Goal: Find specific page/section: Find specific page/section

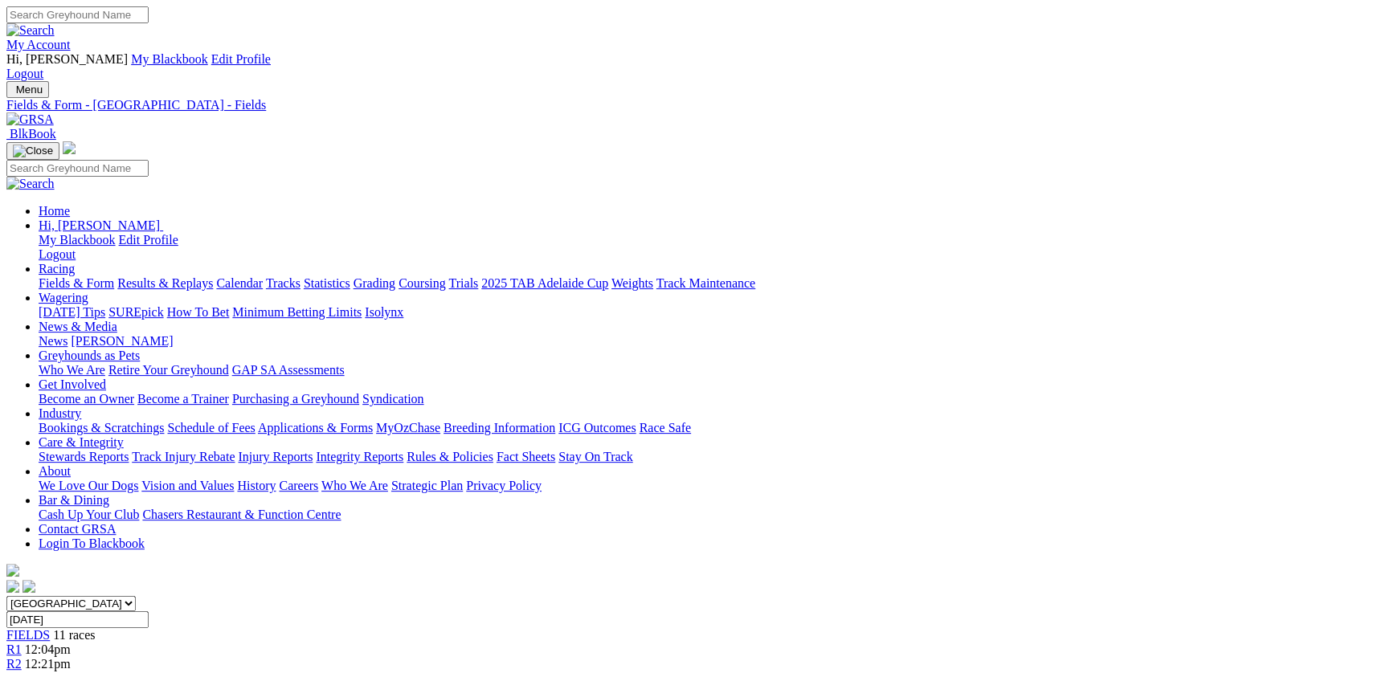
drag, startPoint x: 906, startPoint y: 320, endPoint x: 889, endPoint y: 327, distance: 19.1
click at [889, 672] on div "E S F" at bounding box center [692, 679] width 1373 height 14
click at [35, 672] on link "F" at bounding box center [31, 679] width 7 height 14
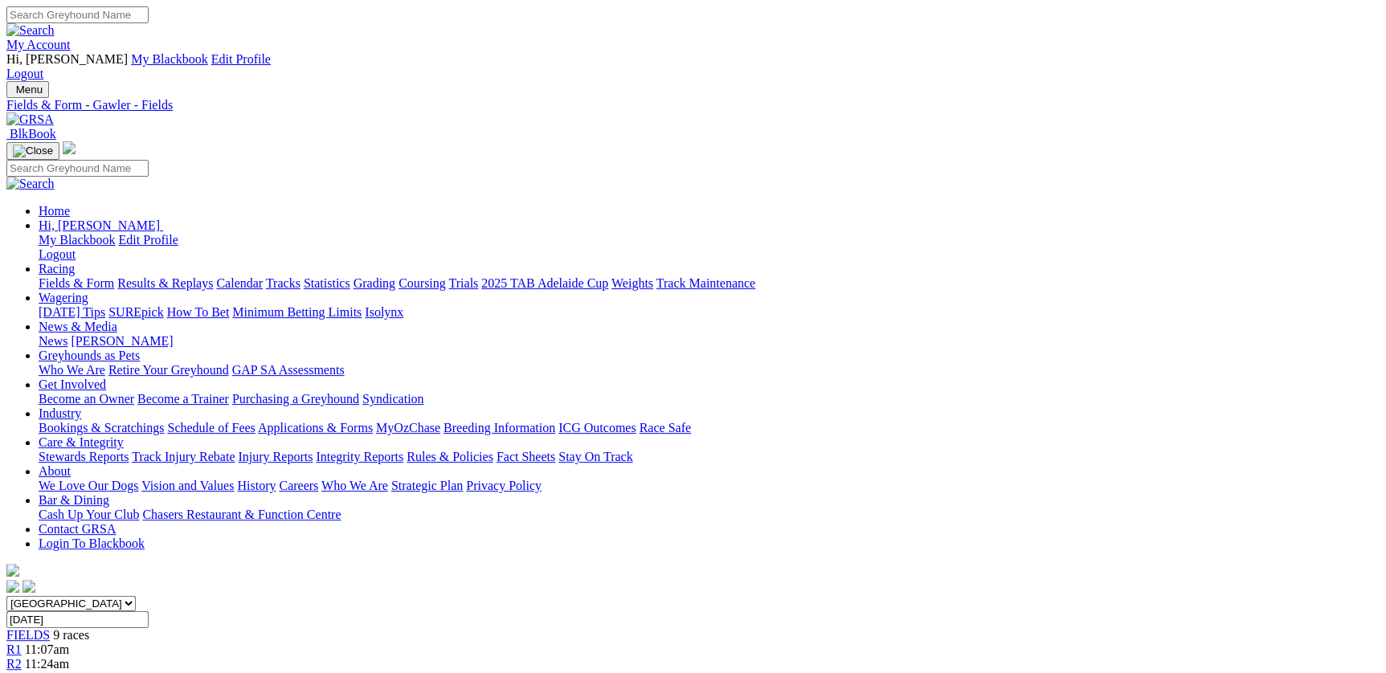
click at [263, 276] on link "Calendar" at bounding box center [239, 283] width 47 height 14
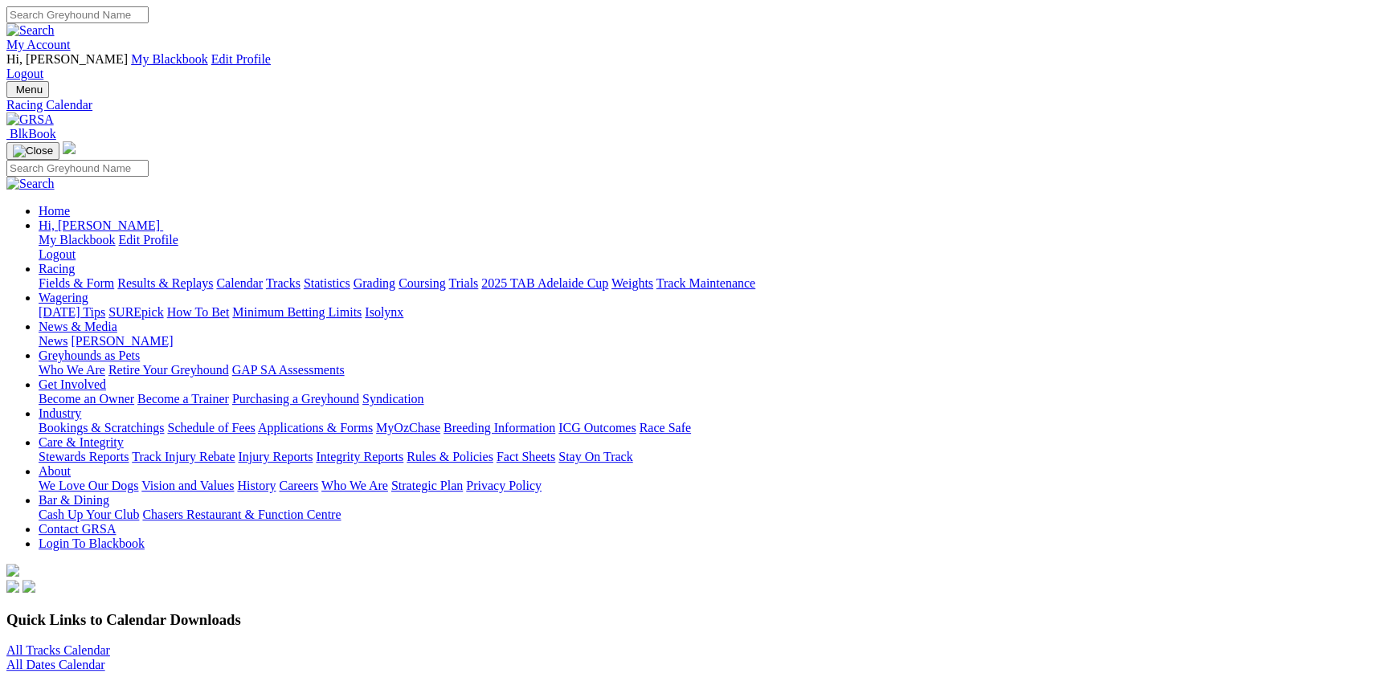
click at [83, 276] on link "Fields & Form" at bounding box center [77, 283] width 76 height 14
